Goal: Information Seeking & Learning: Learn about a topic

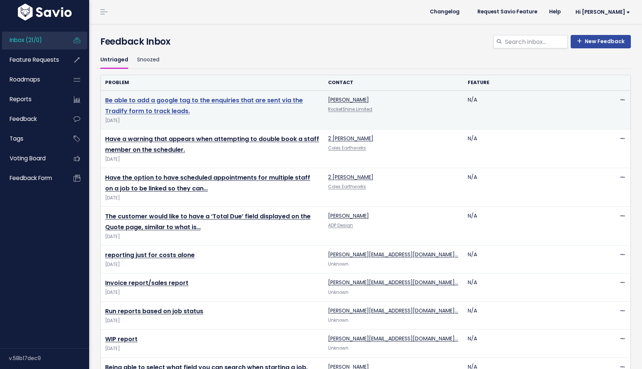
click at [145, 104] on link "Be able to add a google tag to the enquiries that are sent via the Tradify form…" at bounding box center [204, 105] width 198 height 19
